Goal: Task Accomplishment & Management: Use online tool/utility

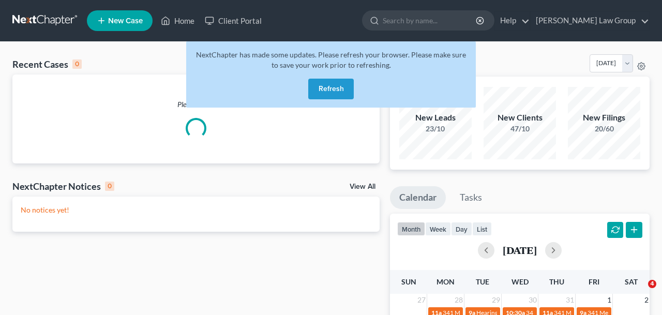
type input "[PERSON_NAME]"
click at [331, 85] on button "Refresh" at bounding box center [331, 89] width 46 height 21
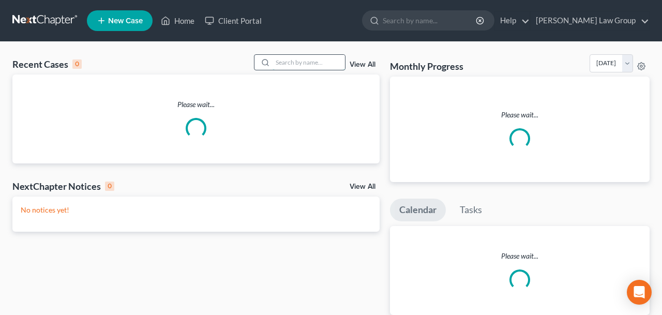
click at [284, 66] on input "search" at bounding box center [309, 62] width 72 height 15
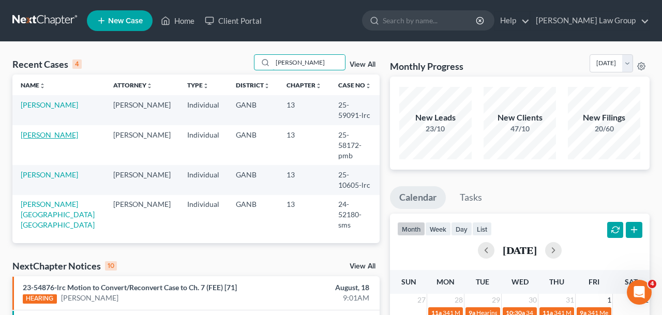
type input "[PERSON_NAME]"
click at [50, 130] on link "[PERSON_NAME]" at bounding box center [49, 134] width 57 height 9
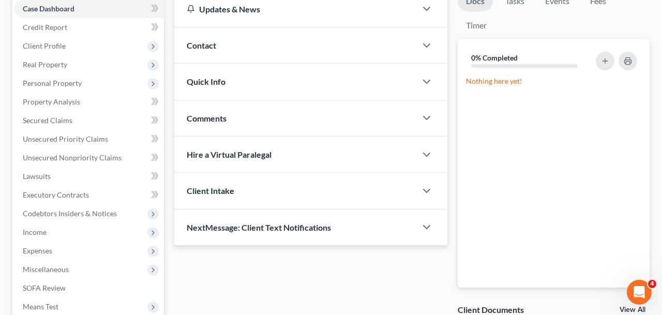
scroll to position [263, 0]
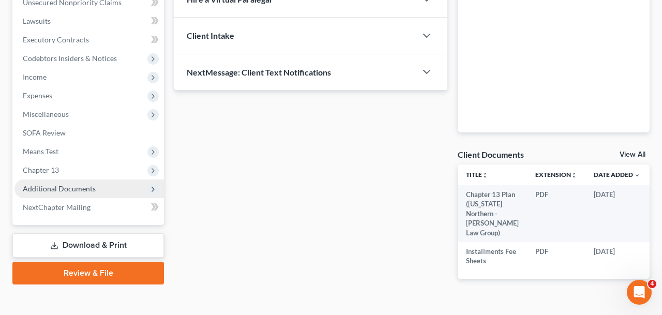
click at [67, 188] on span "Additional Documents" at bounding box center [59, 188] width 73 height 9
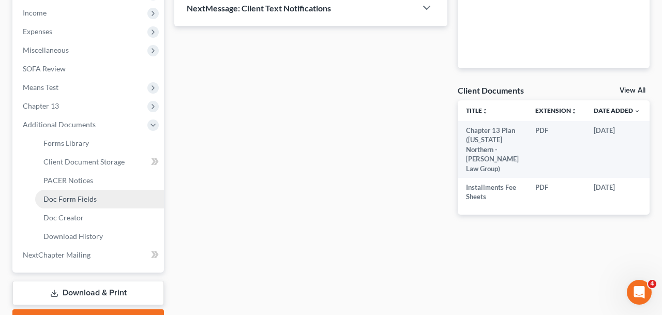
scroll to position [383, 0]
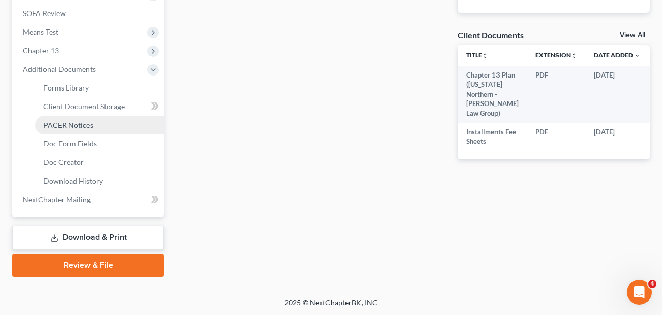
click at [59, 119] on link "PACER Notices" at bounding box center [99, 125] width 129 height 19
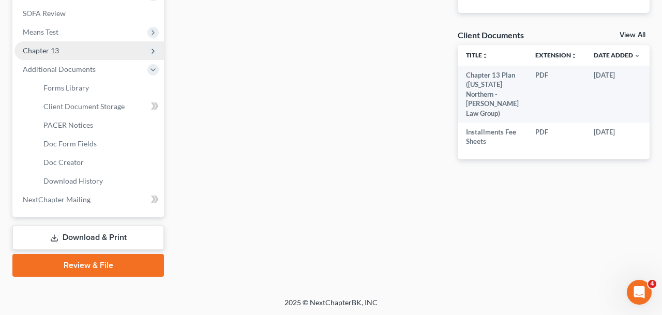
click at [154, 55] on icon at bounding box center [153, 51] width 8 height 8
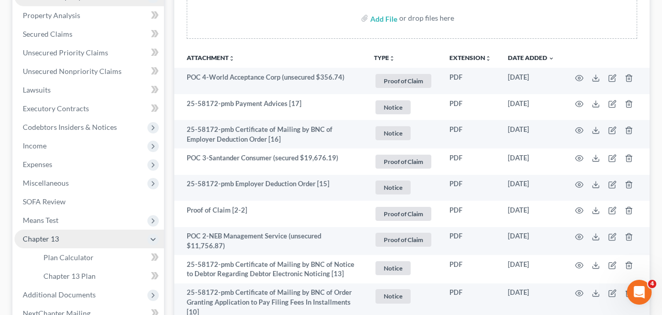
scroll to position [231, 0]
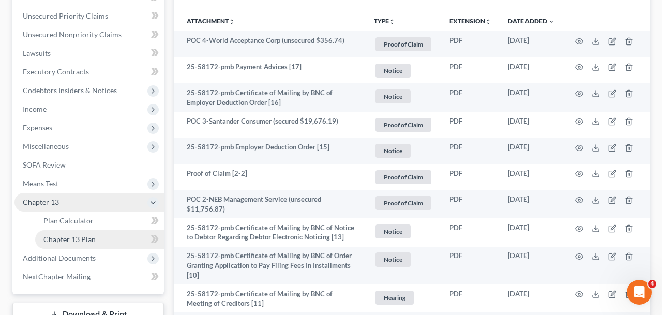
click at [80, 244] on link "Chapter 13 Plan" at bounding box center [99, 239] width 129 height 19
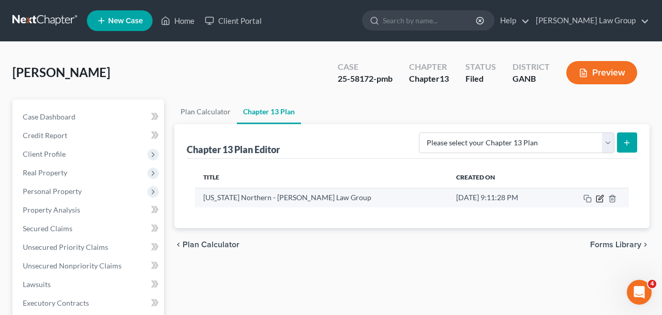
click at [599, 201] on icon "button" at bounding box center [600, 198] width 8 height 8
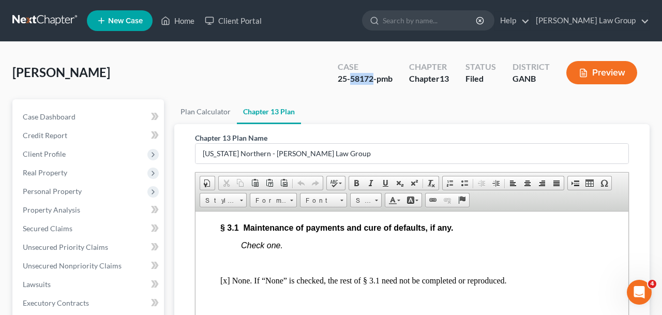
drag, startPoint x: 373, startPoint y: 81, endPoint x: 351, endPoint y: 82, distance: 22.8
click at [351, 82] on div "25-58172-pmb" at bounding box center [365, 79] width 55 height 12
copy div "58172"
click at [55, 118] on span "Case Dashboard" at bounding box center [49, 116] width 53 height 9
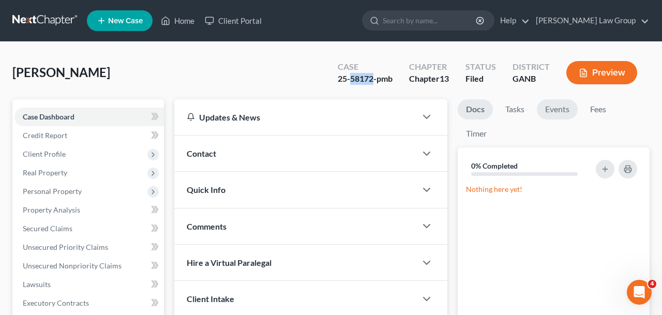
click at [561, 116] on link "Events" at bounding box center [557, 109] width 41 height 20
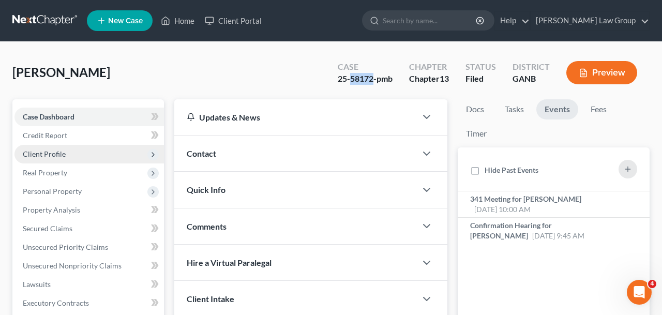
scroll to position [288, 0]
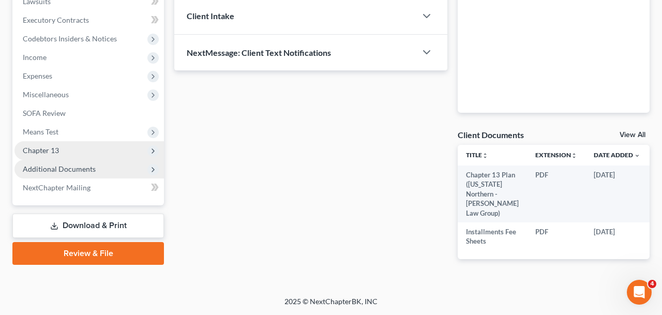
click at [80, 165] on span "Additional Documents" at bounding box center [59, 168] width 73 height 9
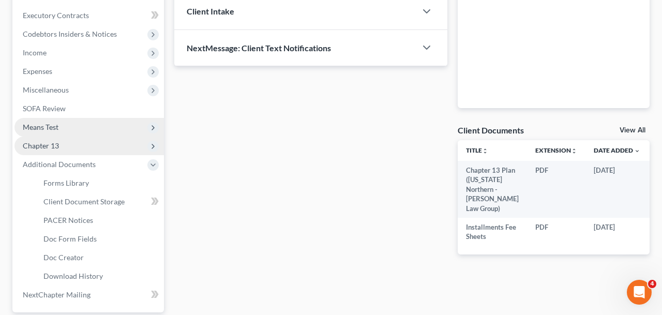
click at [73, 133] on span "Means Test" at bounding box center [88, 127] width 149 height 19
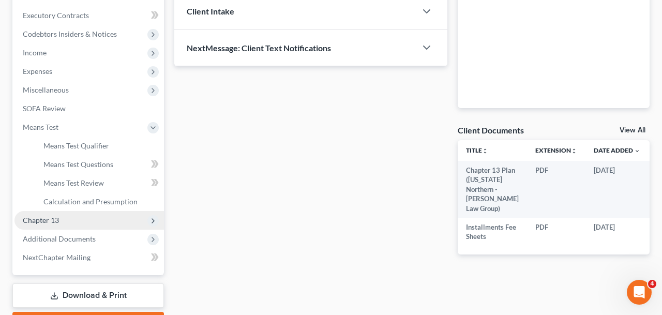
click at [79, 221] on span "Chapter 13" at bounding box center [88, 220] width 149 height 19
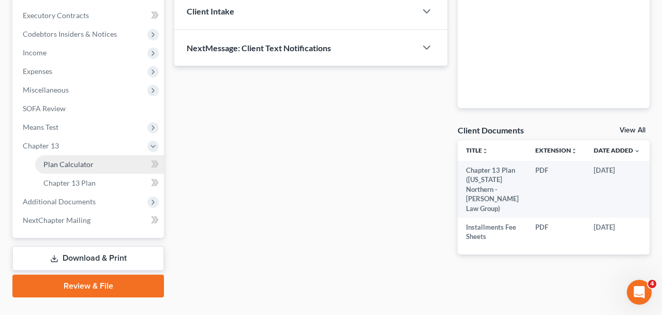
click at [106, 162] on link "Plan Calculator" at bounding box center [99, 164] width 129 height 19
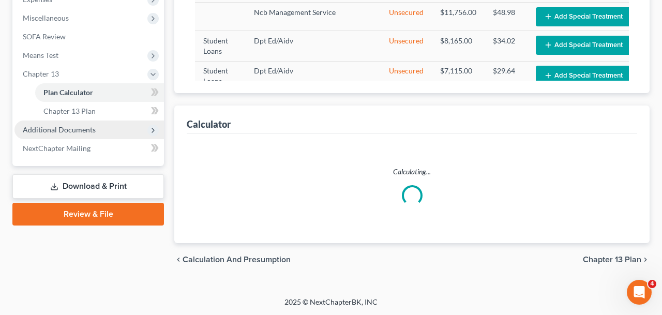
select select "59"
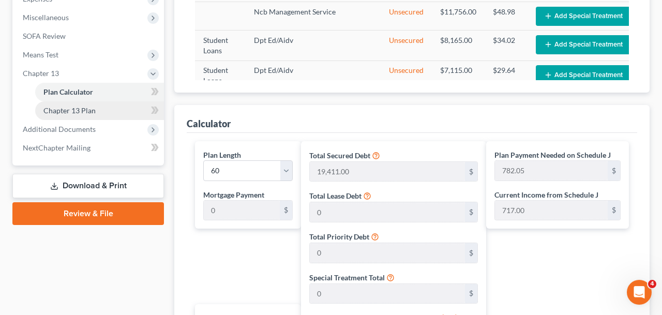
click at [89, 113] on span "Chapter 13 Plan" at bounding box center [69, 110] width 52 height 9
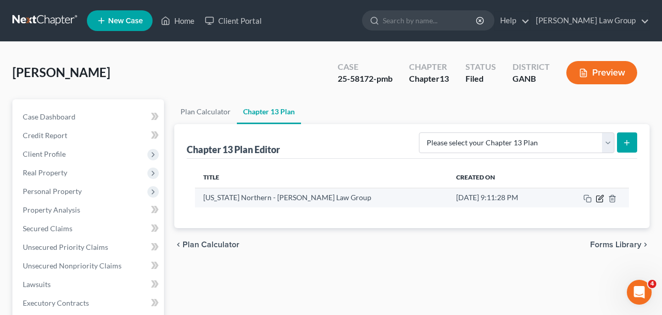
click at [602, 200] on icon "button" at bounding box center [600, 198] width 8 height 8
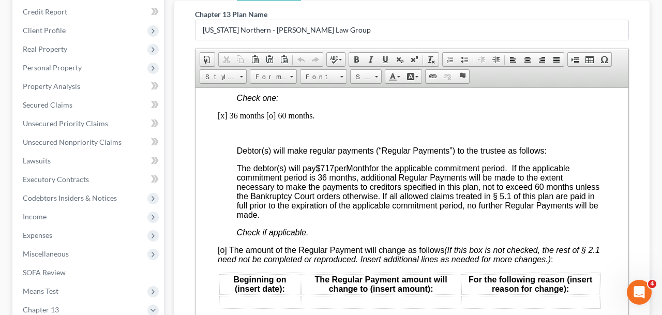
scroll to position [989, 3]
